Goal: Navigation & Orientation: Find specific page/section

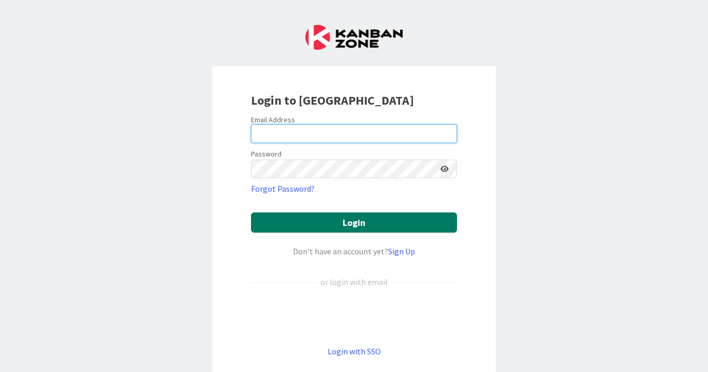
type input "[PERSON_NAME][EMAIL_ADDRESS][DOMAIN_NAME]"
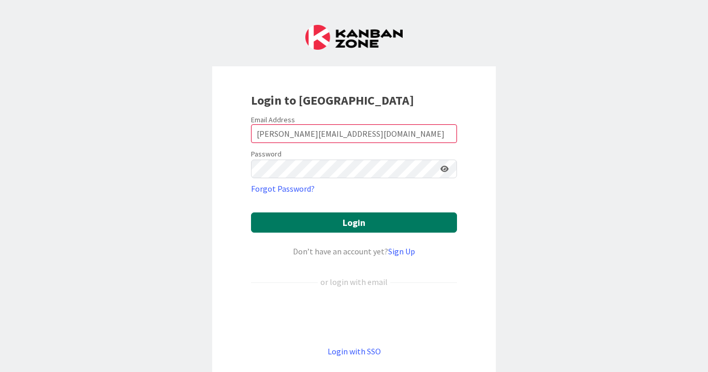
click at [382, 232] on button "Login" at bounding box center [354, 222] width 206 height 20
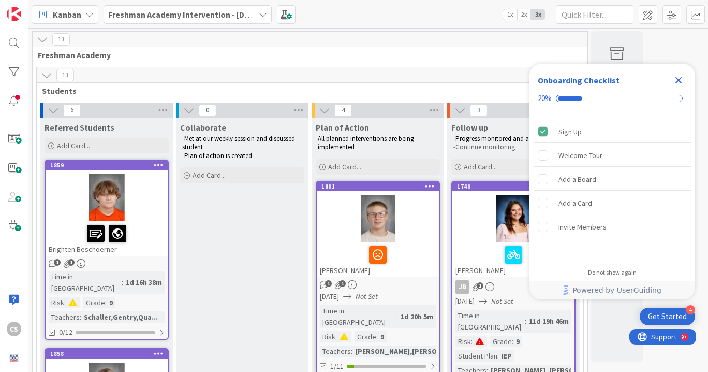
click at [673, 78] on icon "Close Checklist" at bounding box center [678, 80] width 12 height 12
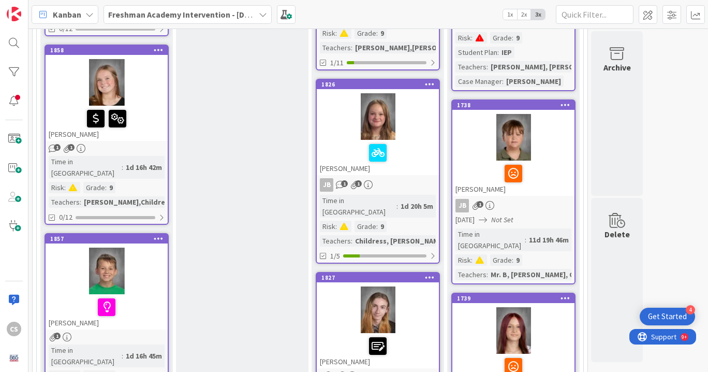
scroll to position [276, 0]
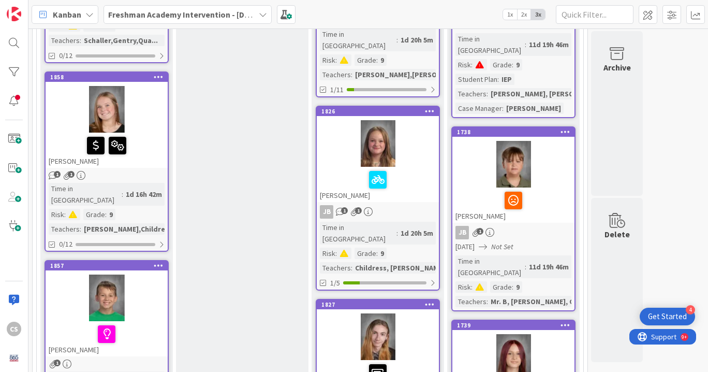
click at [235, 16] on b "Freshman Academy Intervention - [DATE]-[DATE]" at bounding box center [198, 14] width 180 height 10
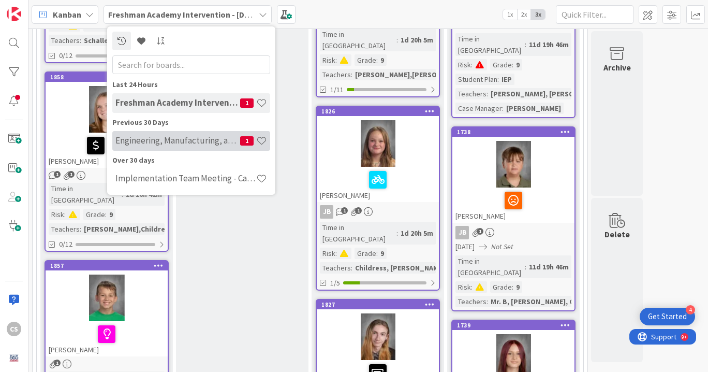
click at [201, 147] on div "Engineering, Manufacturing, and Transportation 1" at bounding box center [191, 141] width 158 height 20
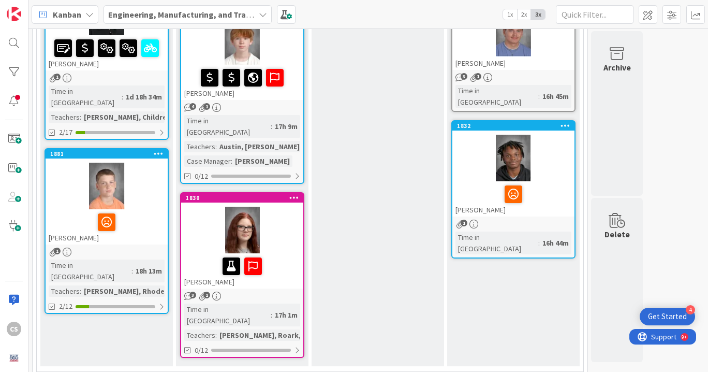
scroll to position [187, 0]
